Goal: Task Accomplishment & Management: Use online tool/utility

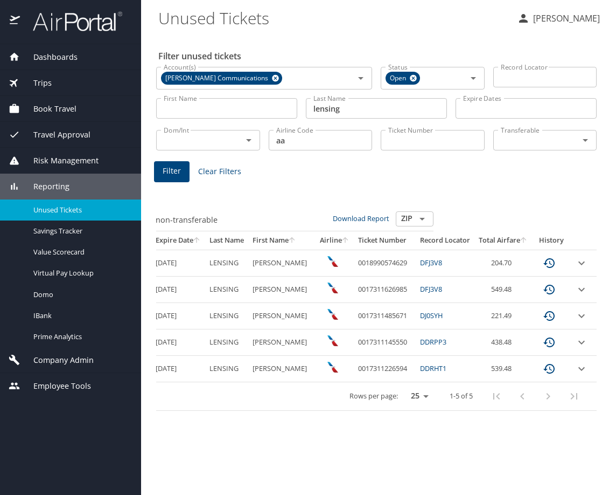
scroll to position [0, 266]
click at [580, 291] on icon "expand row" at bounding box center [582, 289] width 6 height 4
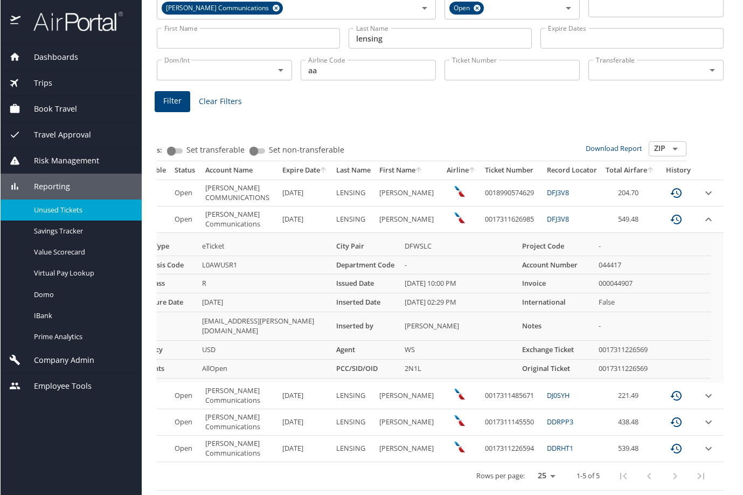
scroll to position [0, 148]
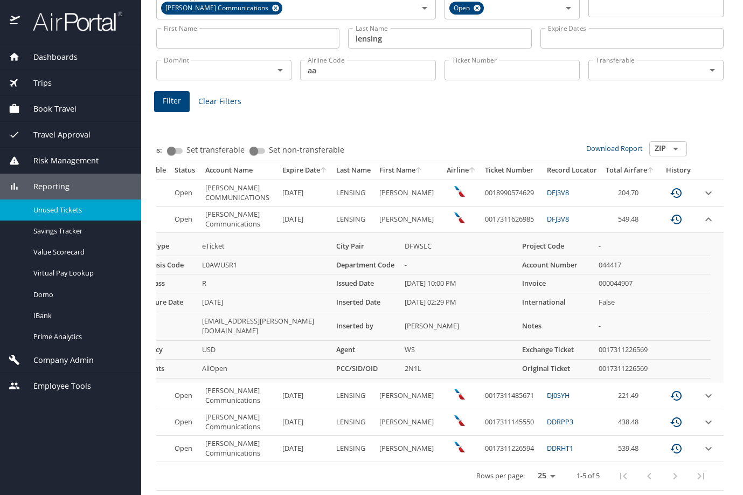
click at [73, 24] on img at bounding box center [71, 21] width 101 height 21
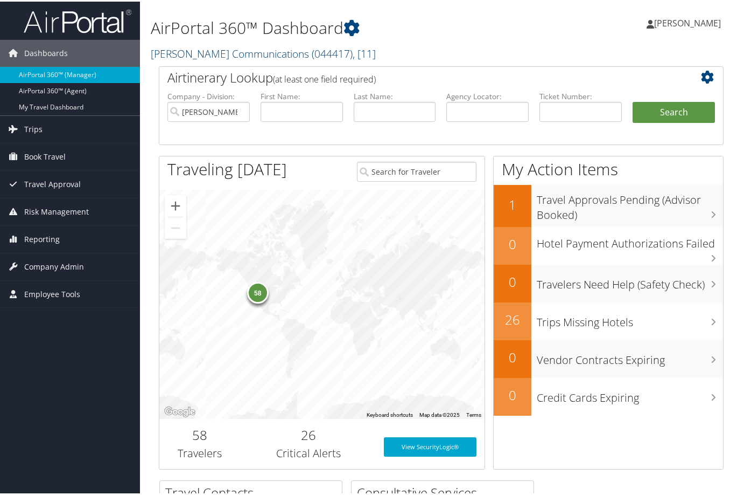
click at [248, 56] on link "Sorenson Communications ( 044417 ) , [ 11 ]" at bounding box center [263, 52] width 225 height 15
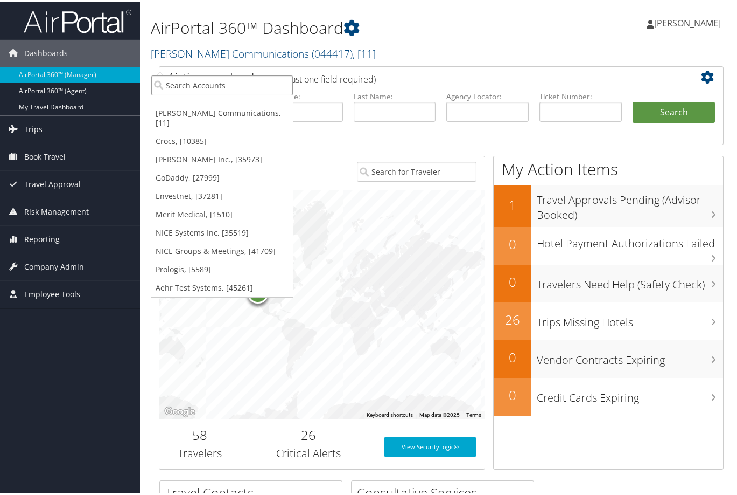
click at [190, 82] on input "search" at bounding box center [222, 84] width 142 height 20
type input "howard"
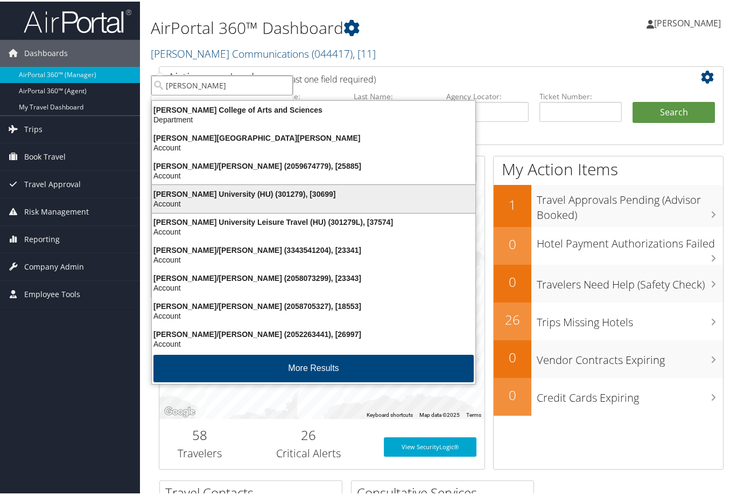
click at [173, 197] on div "Howard University (HU) (301279), [30699]" at bounding box center [313, 192] width 337 height 10
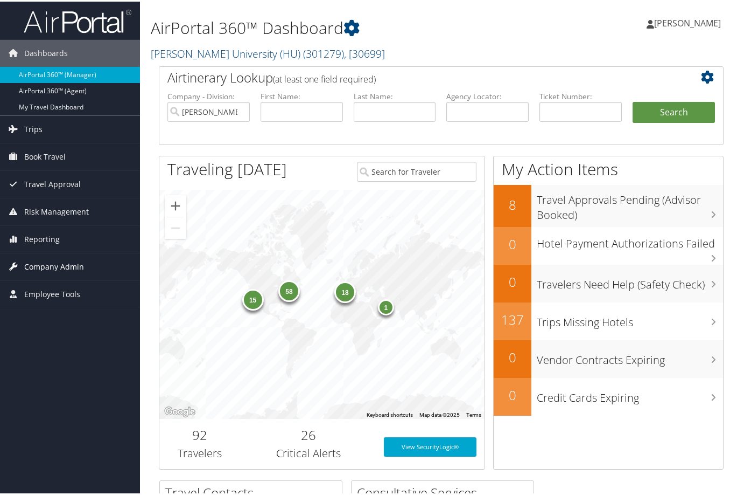
click at [92, 254] on link "Company Admin" at bounding box center [70, 265] width 140 height 27
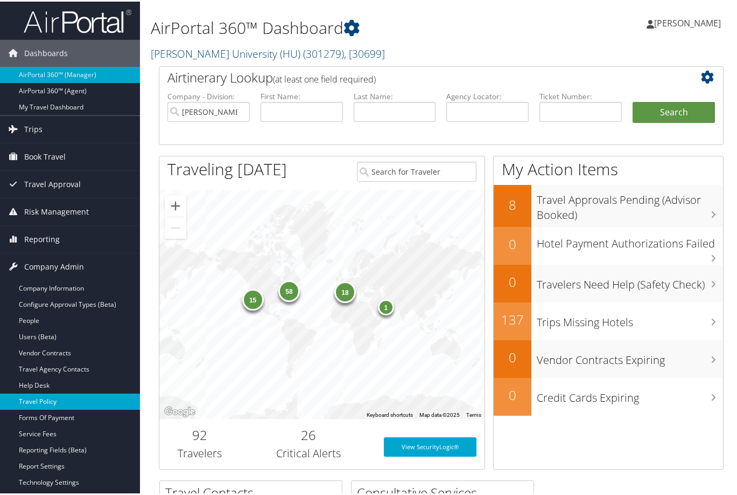
click at [62, 398] on link "Travel Policy" at bounding box center [70, 400] width 140 height 16
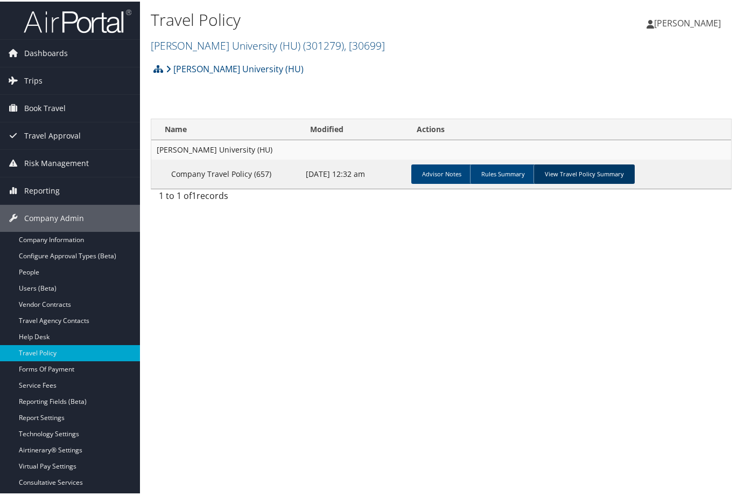
click at [610, 182] on link "View Travel Policy Summary" at bounding box center [584, 172] width 101 height 19
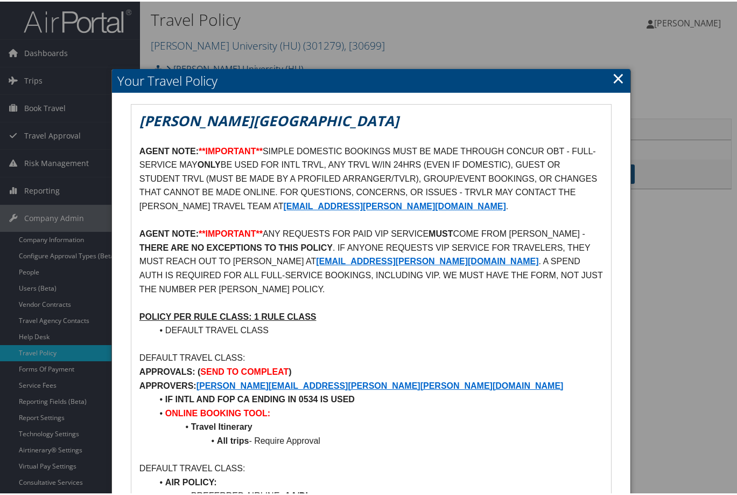
click at [613, 78] on link "×" at bounding box center [619, 77] width 12 height 22
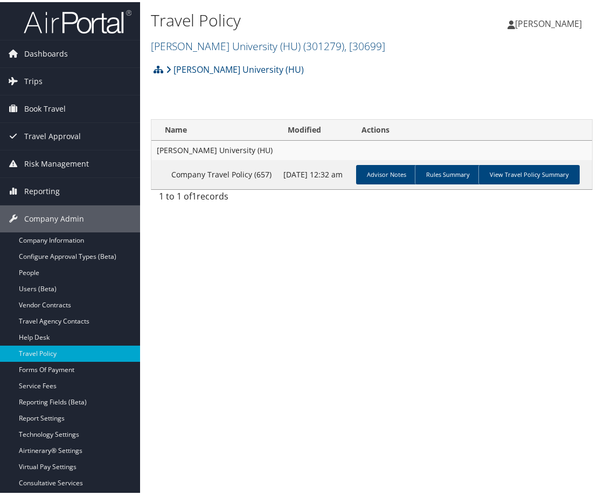
click at [0, 0] on span "Menu" at bounding box center [0, 0] width 0 height 0
click at [0, 0] on img at bounding box center [0, 0] width 0 height 0
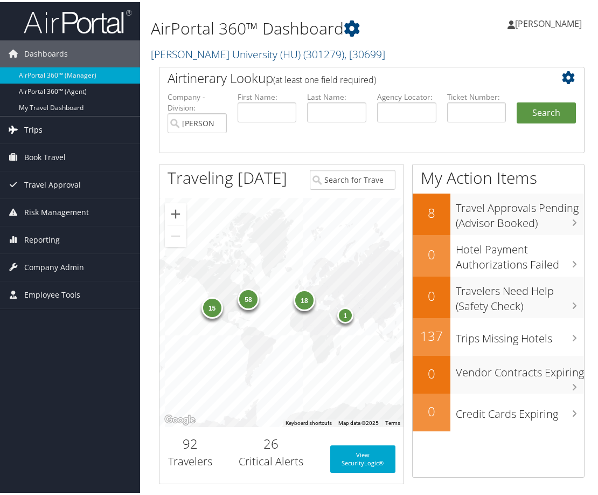
click at [66, 141] on link "Trips" at bounding box center [70, 127] width 140 height 27
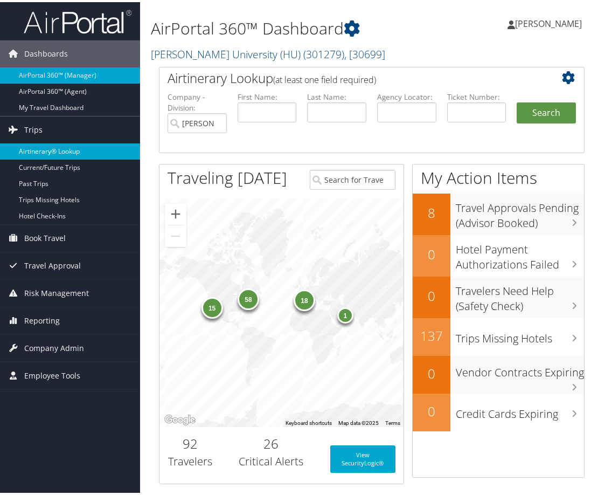
click at [58, 157] on link "Airtinerary® Lookup" at bounding box center [70, 149] width 140 height 16
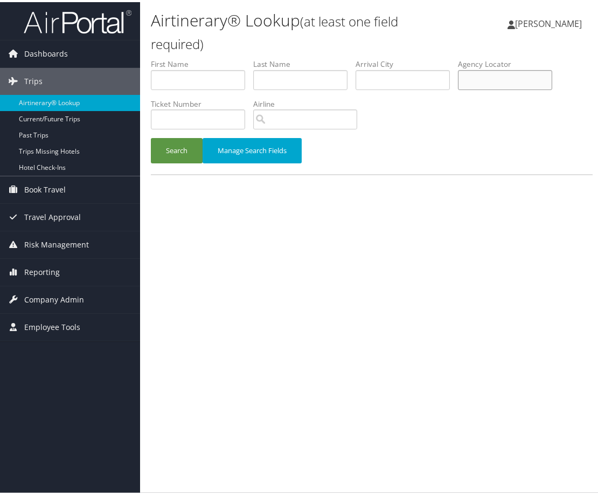
click at [471, 88] on input "text" at bounding box center [505, 78] width 94 height 20
type input "dntmgb"
click at [151, 136] on button "Search" at bounding box center [177, 148] width 52 height 25
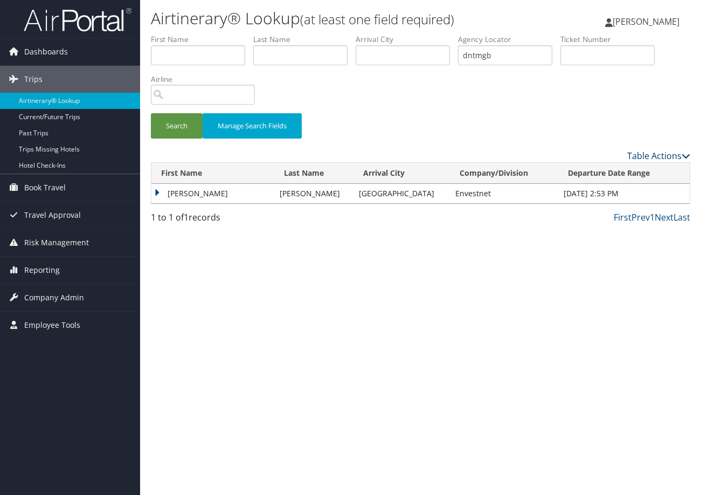
click at [597, 162] on link "Table Actions" at bounding box center [658, 156] width 63 height 12
click at [466, 312] on div at bounding box center [350, 247] width 701 height 495
click at [160, 203] on td "[PERSON_NAME]" at bounding box center [212, 193] width 123 height 19
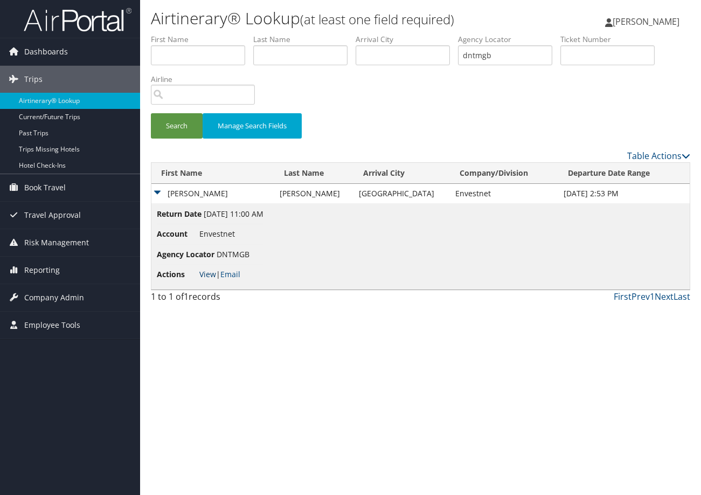
click at [208, 279] on link "View" at bounding box center [207, 274] width 17 height 10
